Goal: Complete application form

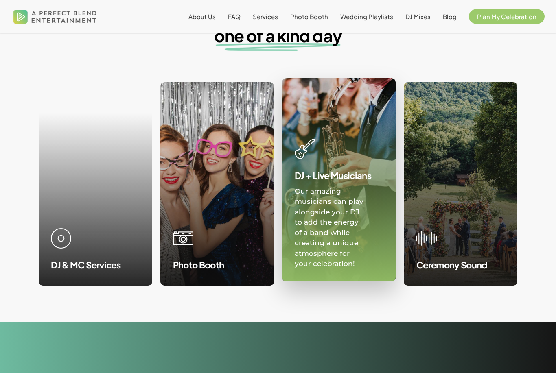
scroll to position [741, 0]
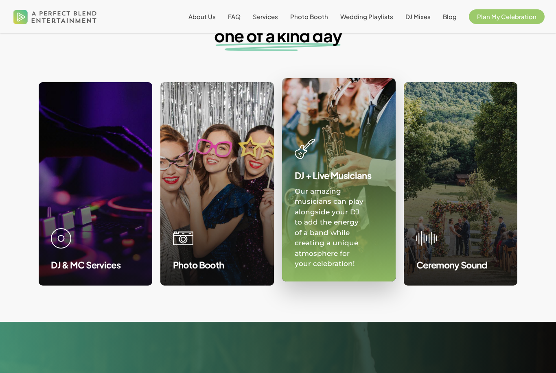
click at [353, 231] on link at bounding box center [339, 180] width 113 height 203
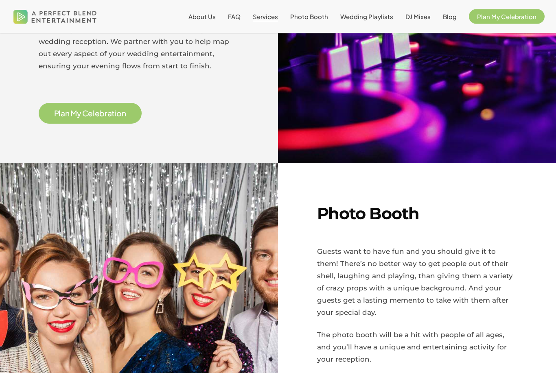
scroll to position [454, 0]
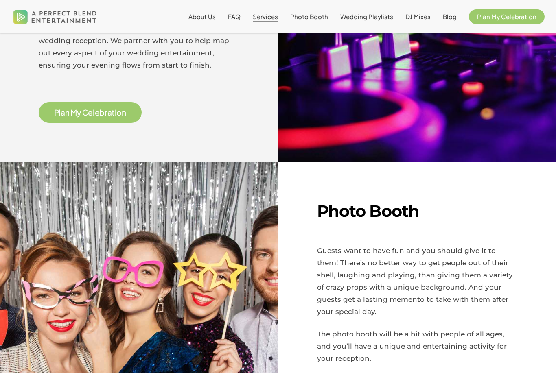
click at [82, 113] on span "P l a n M y C e l e b r a t i o n" at bounding box center [90, 113] width 72 height 10
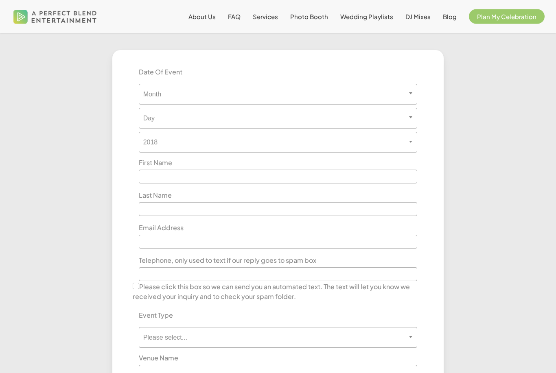
scroll to position [241, 0]
click at [155, 85] on span "Month" at bounding box center [278, 94] width 279 height 21
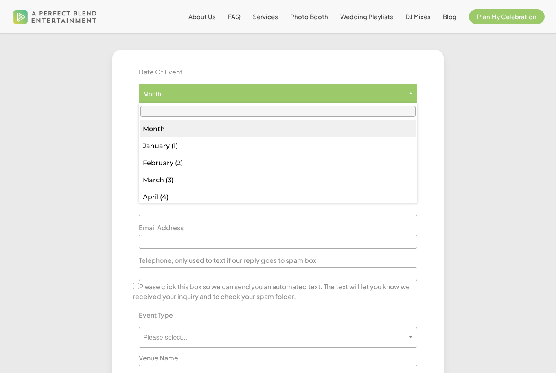
scroll to position [240, 0]
type input "*"
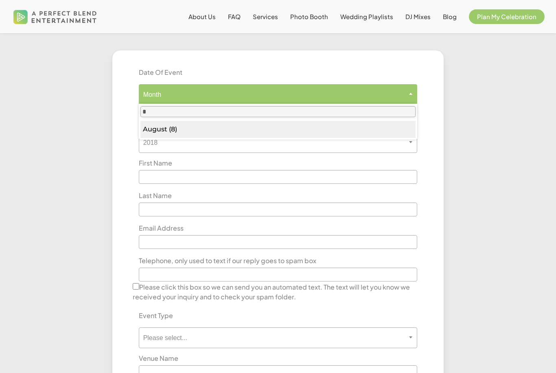
select select "*"
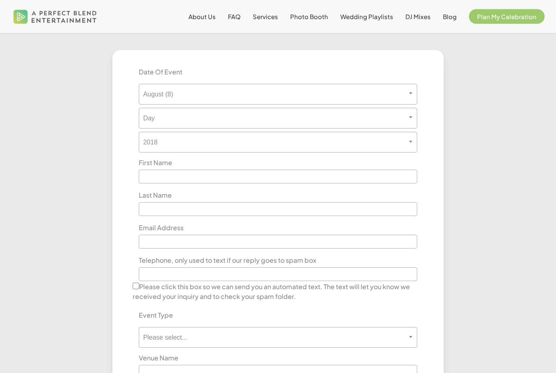
click at [156, 119] on span "Day" at bounding box center [278, 119] width 278 height 8
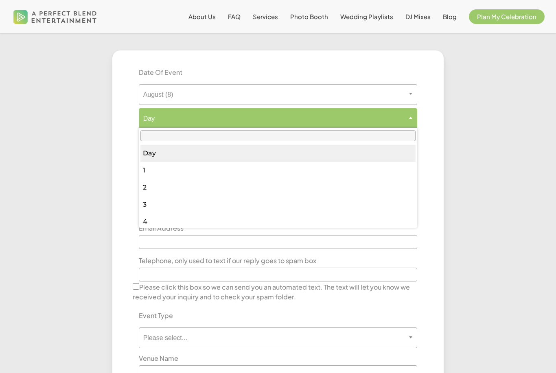
type input "*"
select select "*"
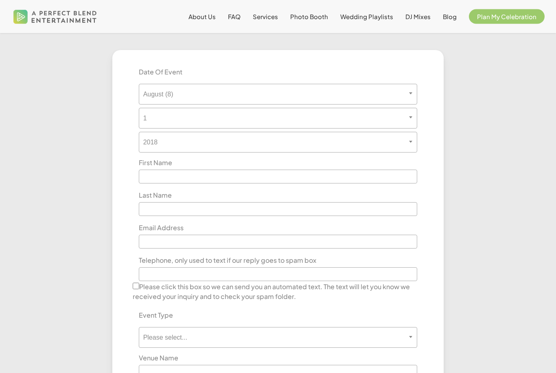
click at [153, 148] on span "2018" at bounding box center [278, 142] width 279 height 21
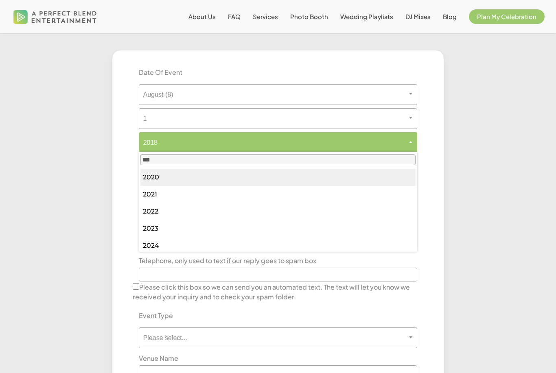
type input "****"
select select "****"
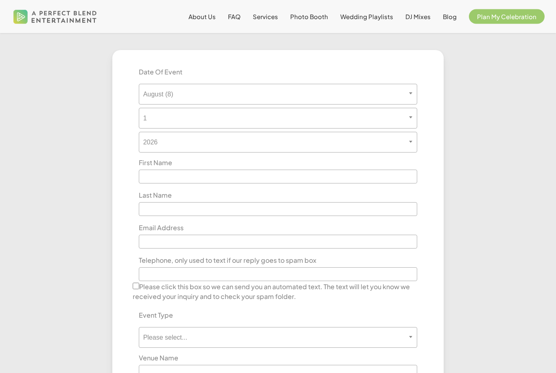
scroll to position [241, 0]
click at [415, 20] on span "DJ Mixes" at bounding box center [418, 17] width 25 height 8
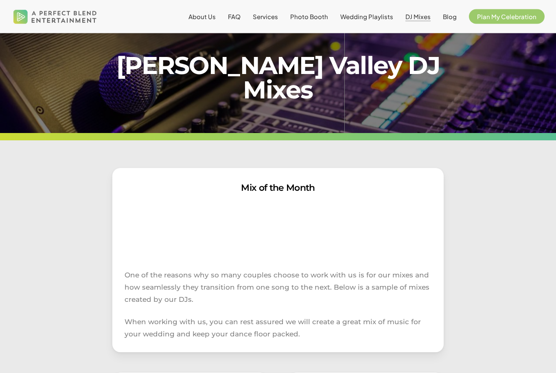
scroll to position [14, 0]
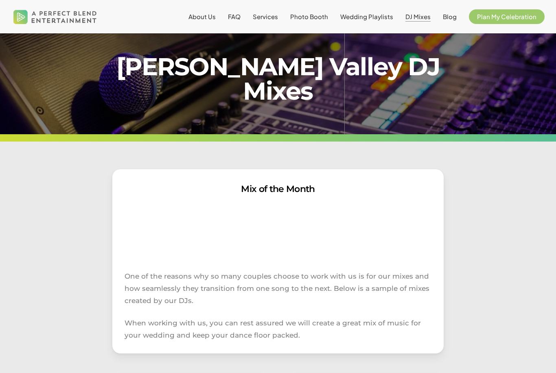
click at [382, 20] on span "Wedding Playlists" at bounding box center [366, 17] width 53 height 8
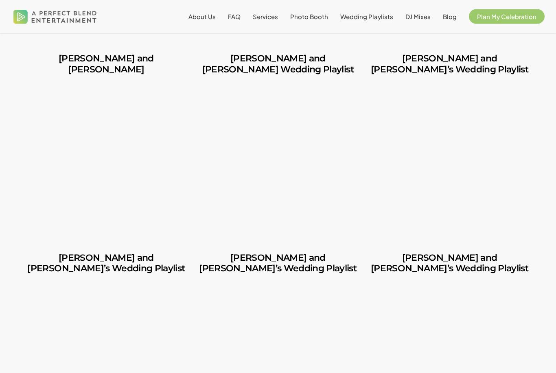
scroll to position [374, 0]
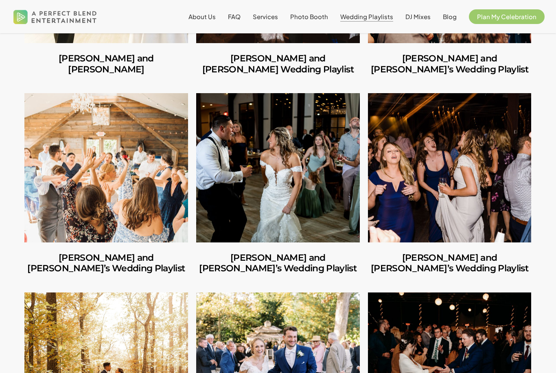
click at [294, 235] on link "Shannon and Joseph’s Wedding Playlist" at bounding box center [278, 167] width 164 height 149
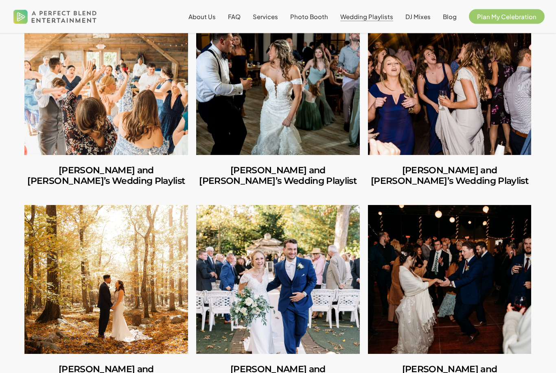
scroll to position [462, 0]
click at [398, 152] on link "Mike and Amanda’s Wedding Playlist" at bounding box center [450, 80] width 164 height 149
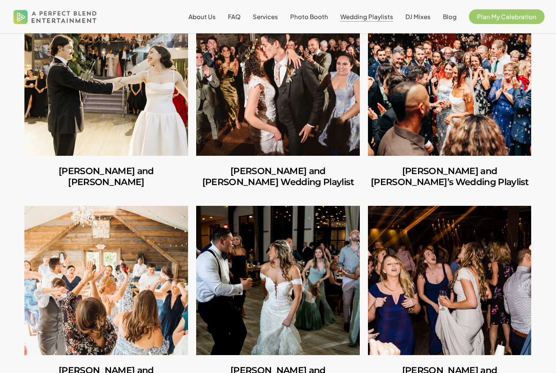
scroll to position [259, 0]
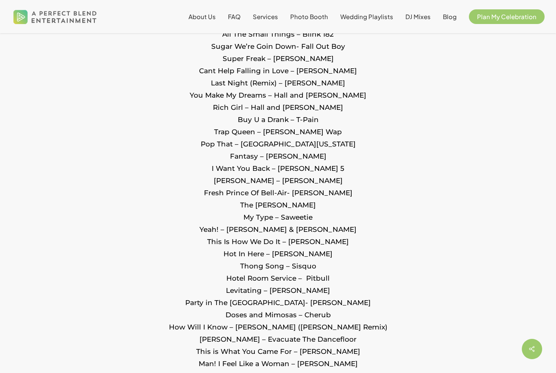
scroll to position [937, 0]
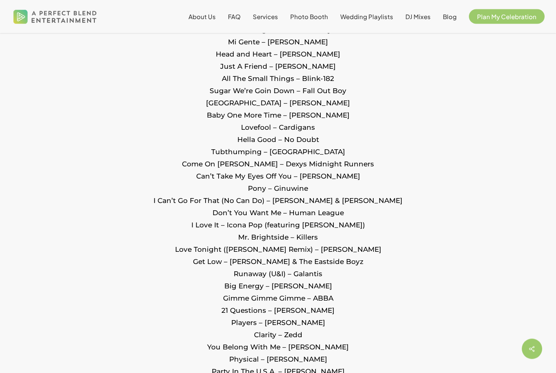
scroll to position [1788, 0]
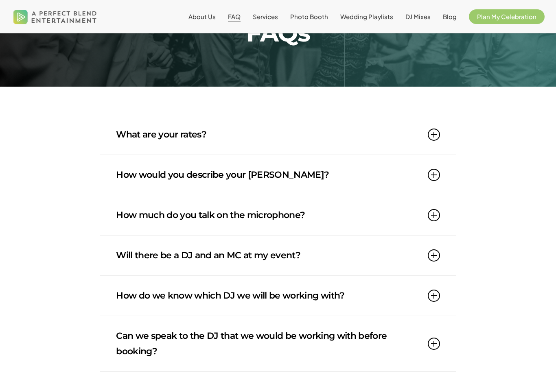
scroll to position [63, 0]
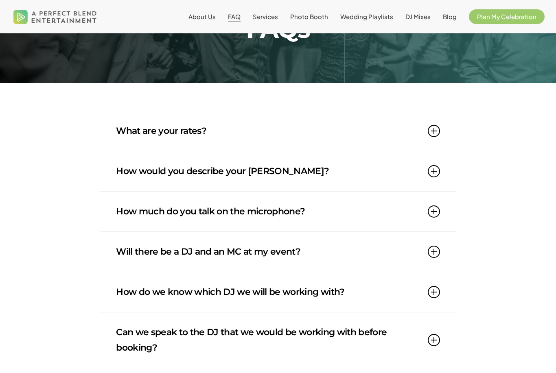
click at [126, 166] on link "How would you describe your [PERSON_NAME]?" at bounding box center [278, 171] width 324 height 40
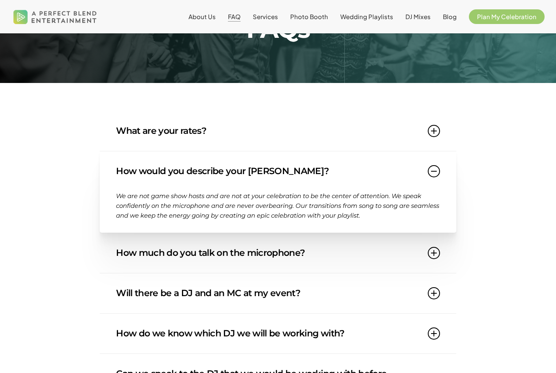
click at [118, 158] on link "How would you describe your DJ style?" at bounding box center [278, 171] width 324 height 40
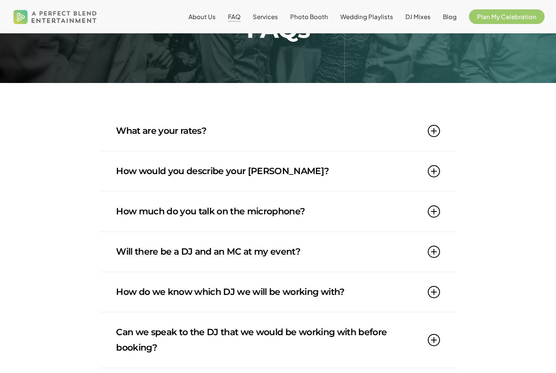
click at [122, 130] on link "What are your rates?" at bounding box center [278, 131] width 324 height 40
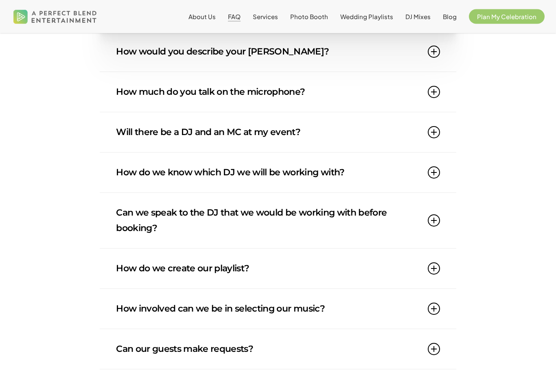
click at [120, 105] on link "How much do you talk on the microphone?" at bounding box center [278, 92] width 324 height 40
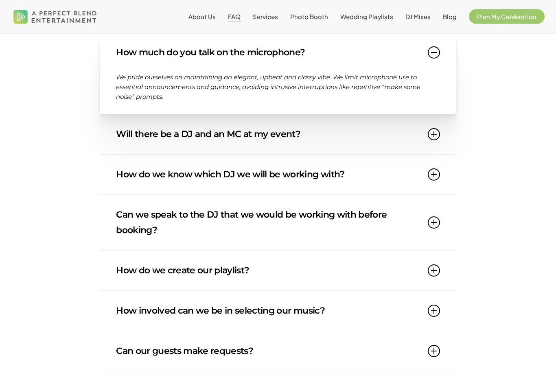
scroll to position [222, 0]
click at [123, 130] on link "Will there be a DJ and an MC at my event?" at bounding box center [278, 134] width 324 height 40
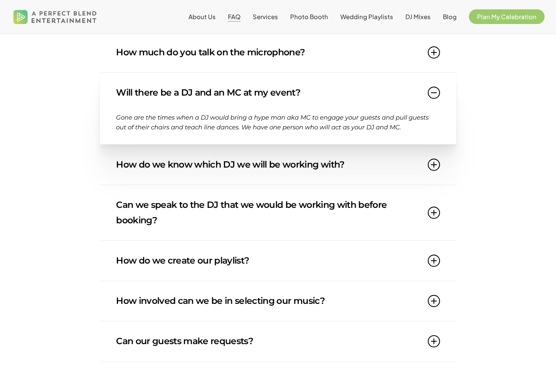
click at [128, 96] on link "Will there be a DJ and an MC at my event?" at bounding box center [278, 93] width 324 height 40
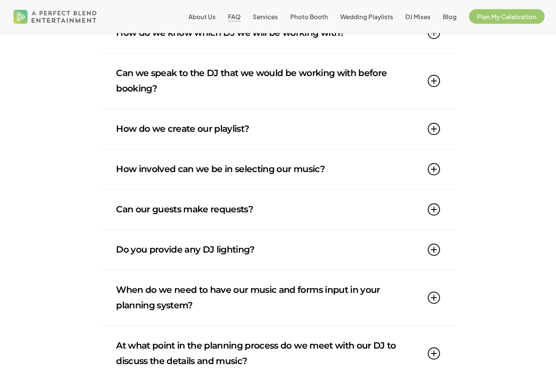
scroll to position [323, 0]
click at [129, 123] on link "How do we create our playlist?" at bounding box center [278, 129] width 324 height 40
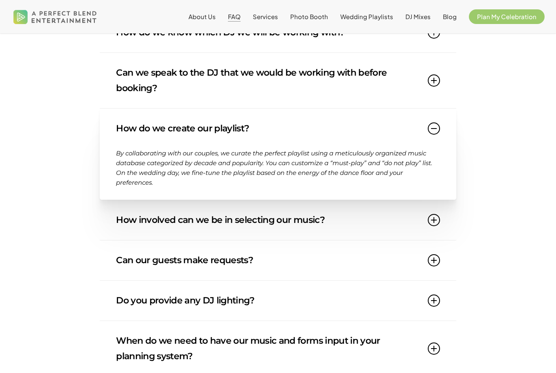
click at [130, 124] on link "How do we create our playlist?" at bounding box center [278, 129] width 324 height 40
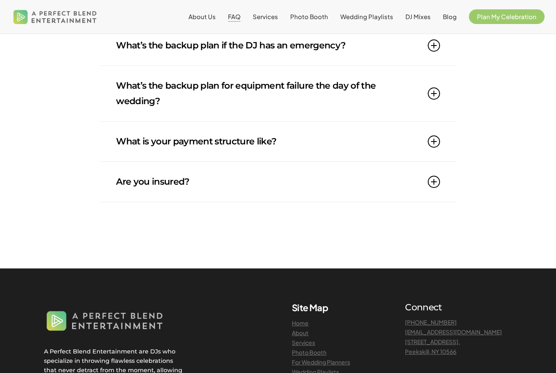
scroll to position [760, 0]
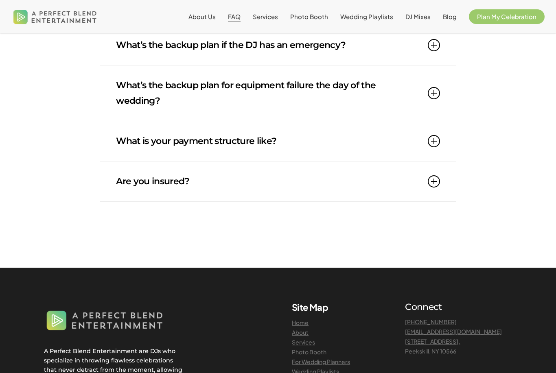
click at [123, 180] on link "Are you insured?" at bounding box center [278, 182] width 324 height 40
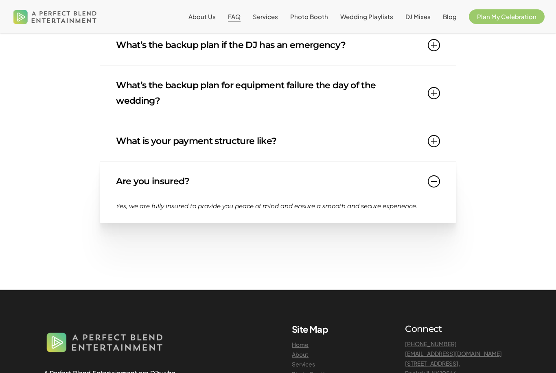
click at [129, 170] on link "Are you insured?" at bounding box center [278, 182] width 324 height 40
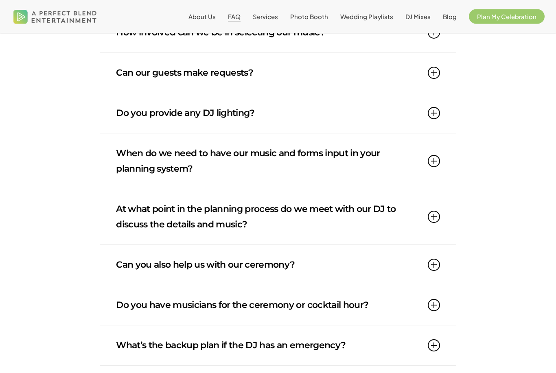
scroll to position [456, 0]
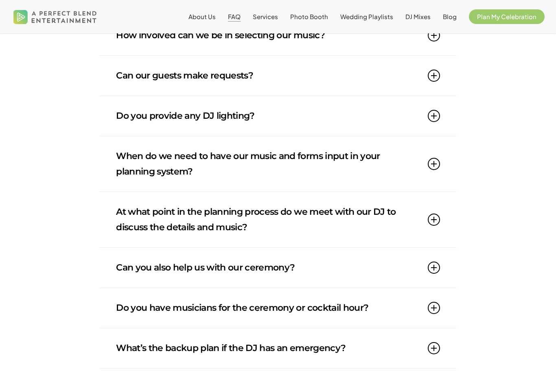
click at [270, 19] on span "Services" at bounding box center [265, 17] width 25 height 8
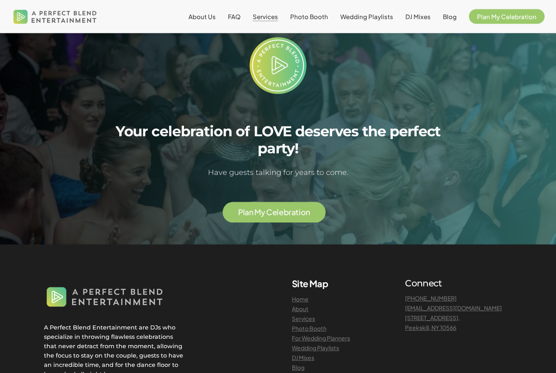
scroll to position [1651, 0]
click at [520, 20] on link "Plan My Celebration" at bounding box center [507, 16] width 76 height 7
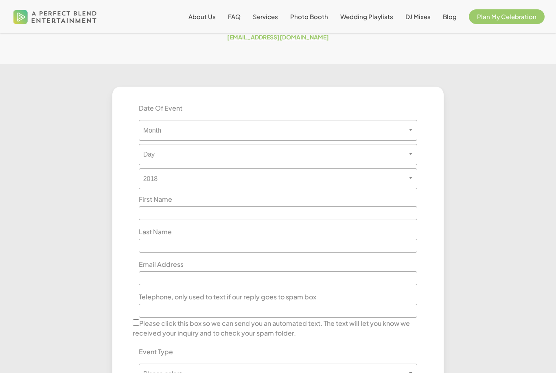
scroll to position [244, 0]
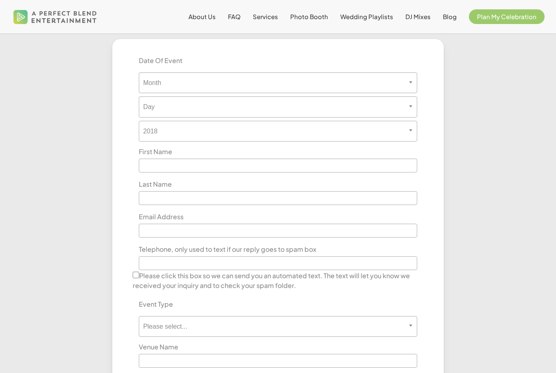
click at [349, 75] on span "Month" at bounding box center [278, 82] width 279 height 21
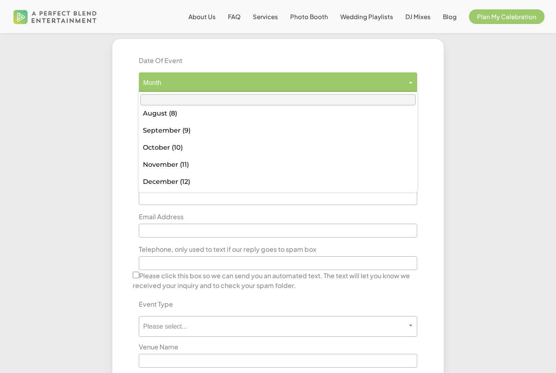
scroll to position [141, 0]
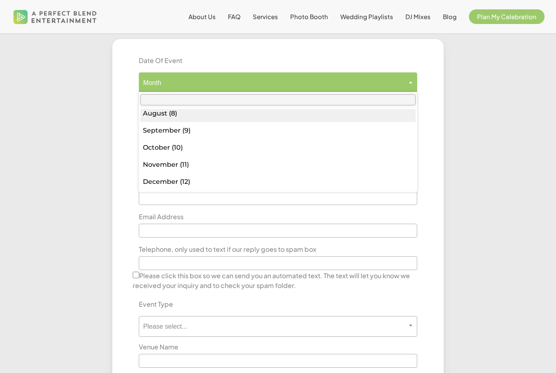
select select "*"
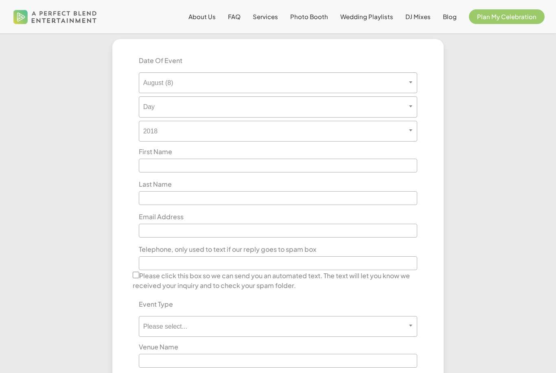
click at [312, 130] on span "2018" at bounding box center [278, 131] width 278 height 8
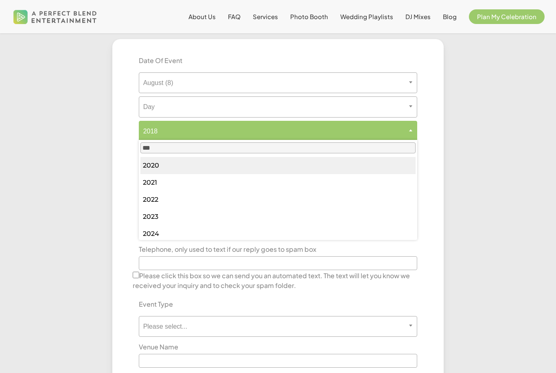
type input "****"
select select "****"
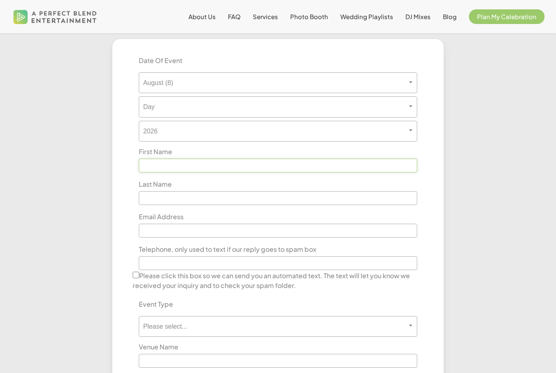
click at [297, 167] on input "text" at bounding box center [278, 166] width 279 height 14
type input "*******"
type input "******"
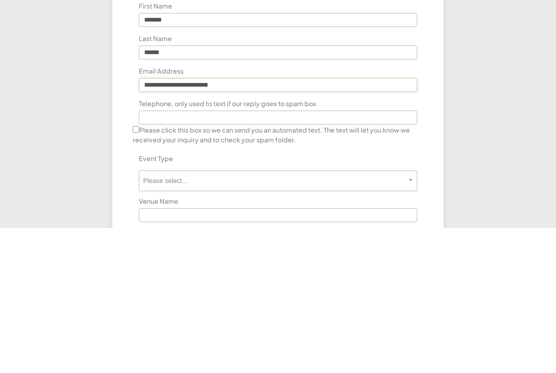
type input "**********"
click at [368, 257] on input "text" at bounding box center [278, 264] width 279 height 14
type input "**********"
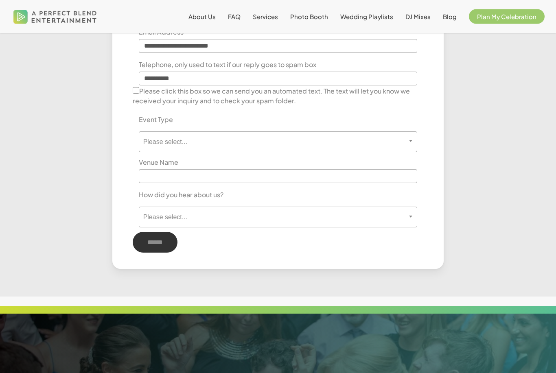
click at [390, 145] on span "Please select..." at bounding box center [278, 142] width 278 height 8
click at [333, 176] on input "text" at bounding box center [278, 176] width 279 height 14
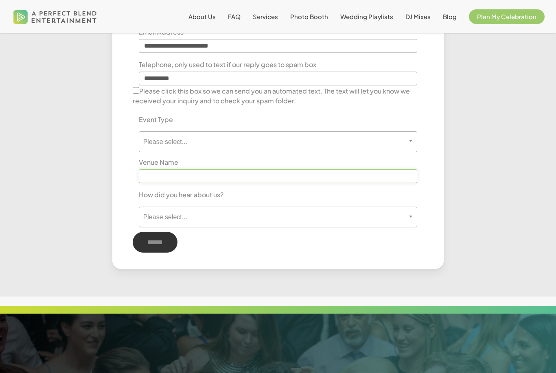
scroll to position [429, 0]
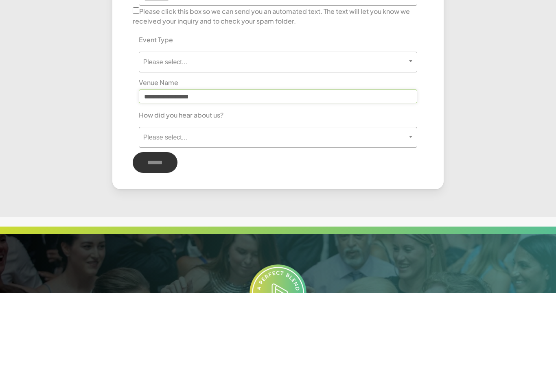
type input "**********"
click at [269, 207] on span "Please select..." at bounding box center [278, 217] width 279 height 21
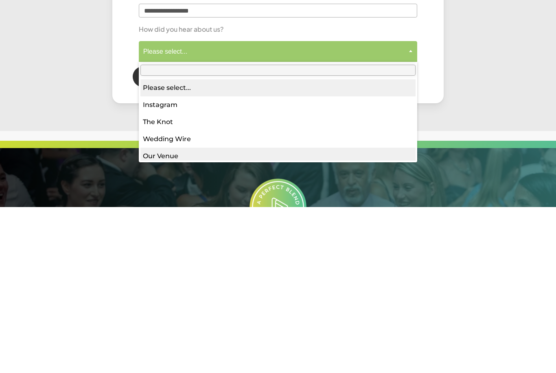
select select "*********"
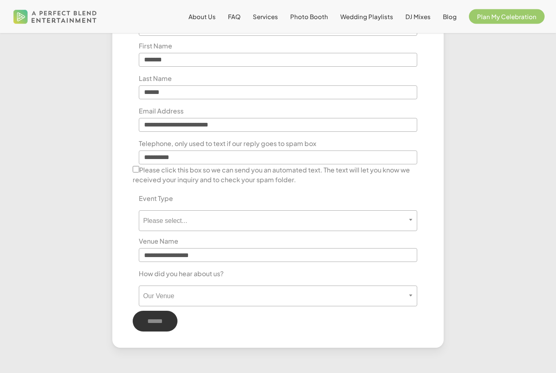
scroll to position [350, 0]
click at [178, 319] on input "******" at bounding box center [155, 321] width 45 height 21
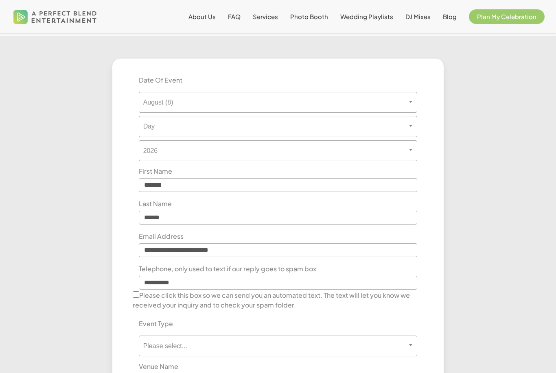
scroll to position [201, 0]
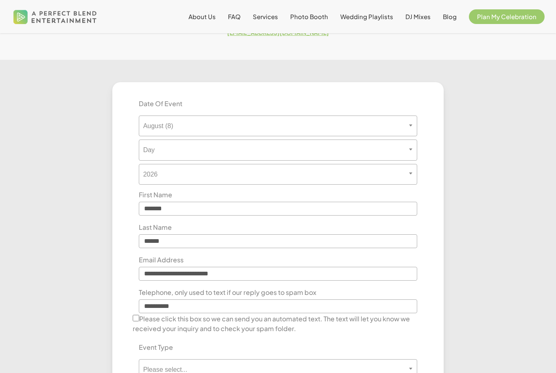
click at [362, 151] on span "Day" at bounding box center [278, 150] width 278 height 8
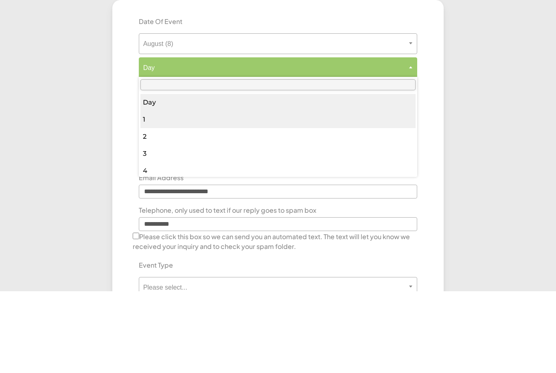
select select "*"
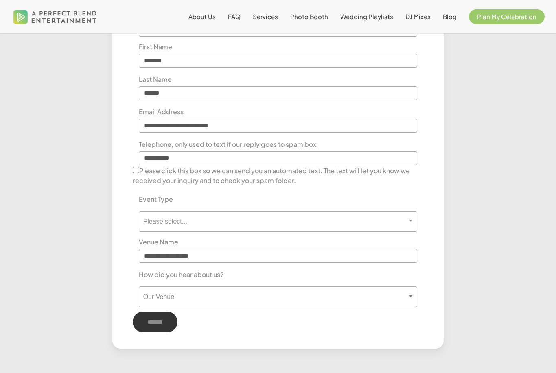
scroll to position [444, 0]
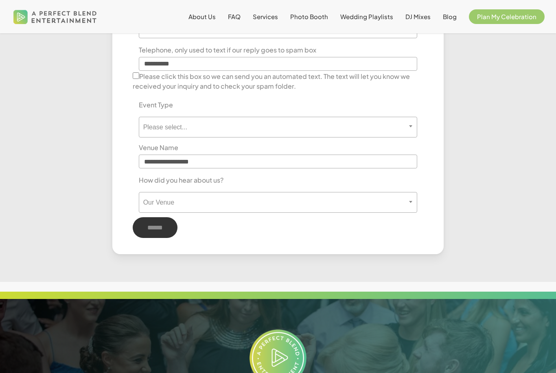
click at [127, 79] on div "**********" at bounding box center [278, 46] width 307 height 383
click at [146, 235] on input "******" at bounding box center [155, 227] width 45 height 21
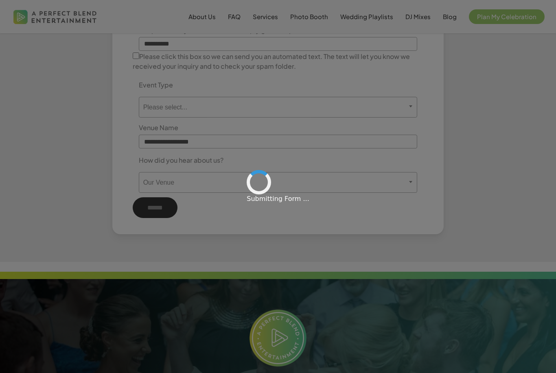
scroll to position [470, 0]
